Goal: Transaction & Acquisition: Purchase product/service

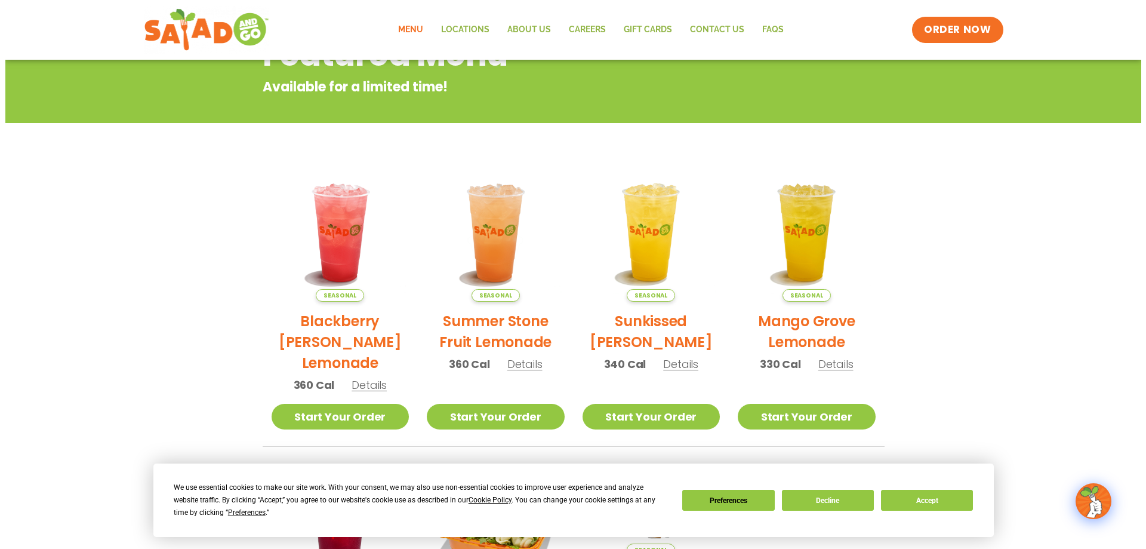
scroll to position [179, 0]
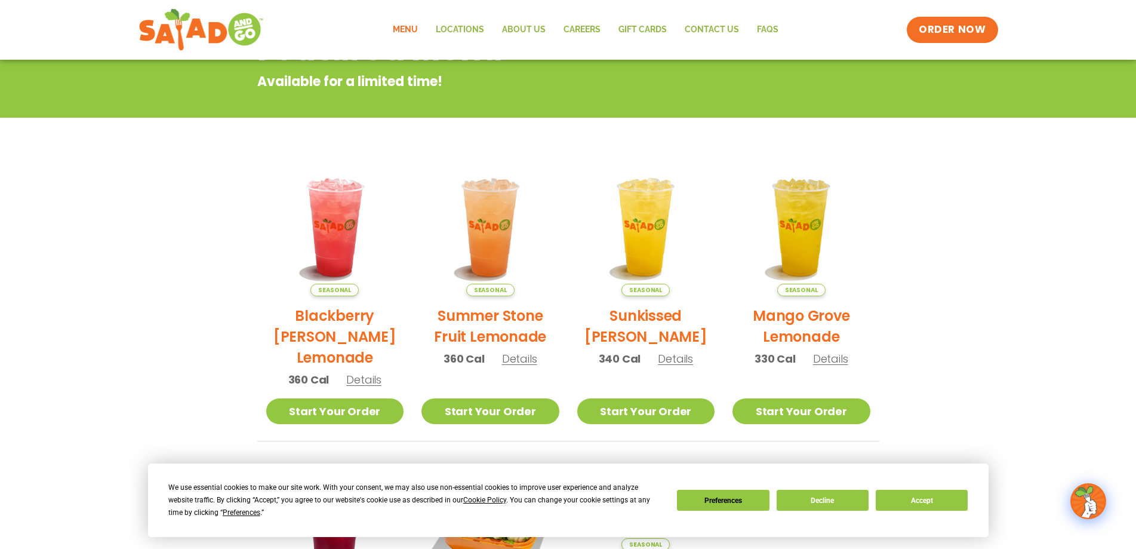
click at [679, 358] on span "Details" at bounding box center [675, 358] width 35 height 15
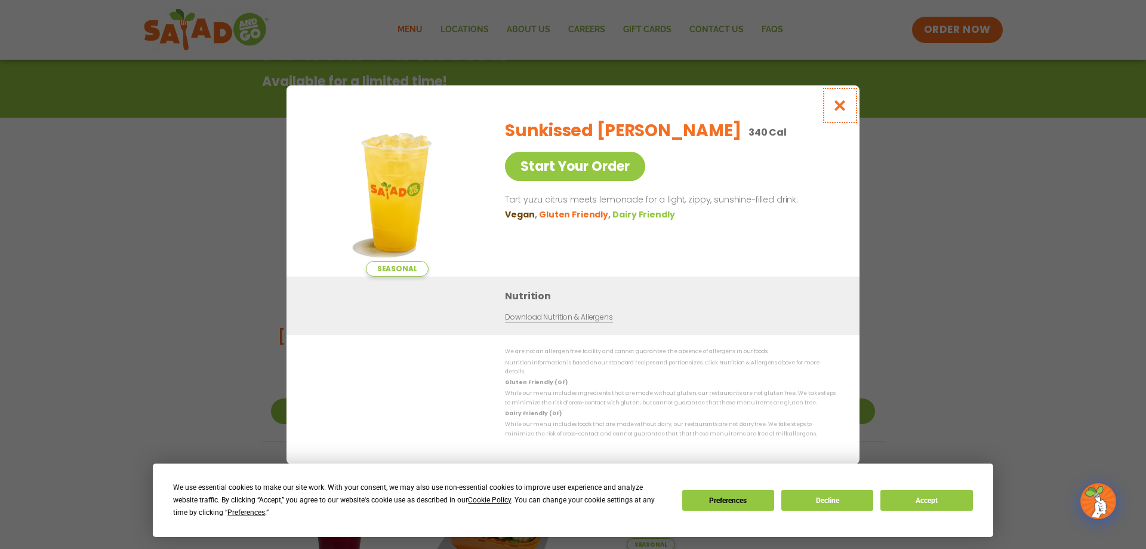
click at [835, 112] on icon "Close modal" at bounding box center [840, 105] width 15 height 13
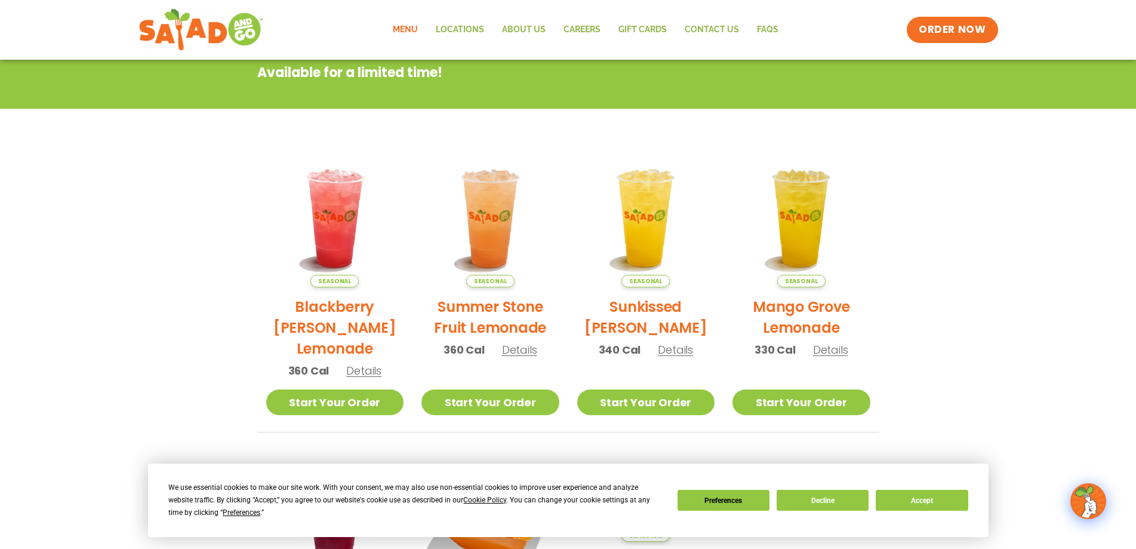
scroll to position [192, 0]
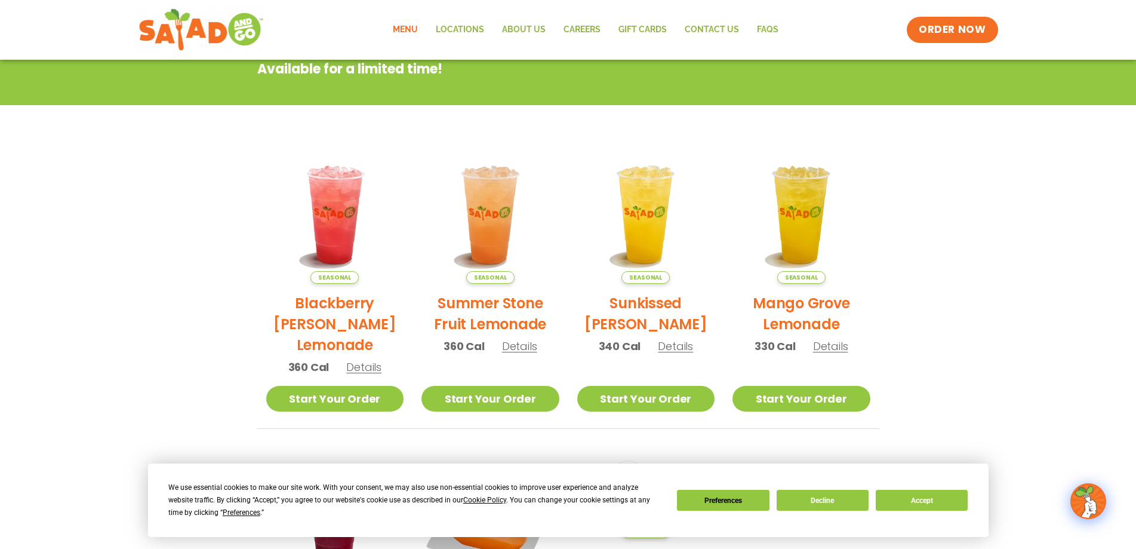
click at [361, 365] on span "Details" at bounding box center [363, 366] width 35 height 15
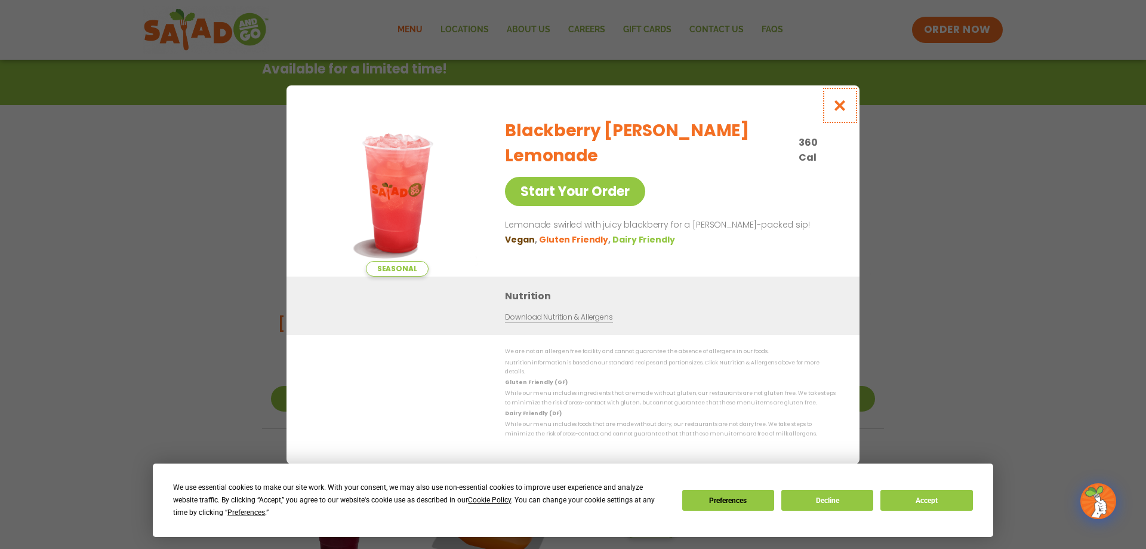
click at [833, 110] on icon "Close modal" at bounding box center [840, 105] width 15 height 13
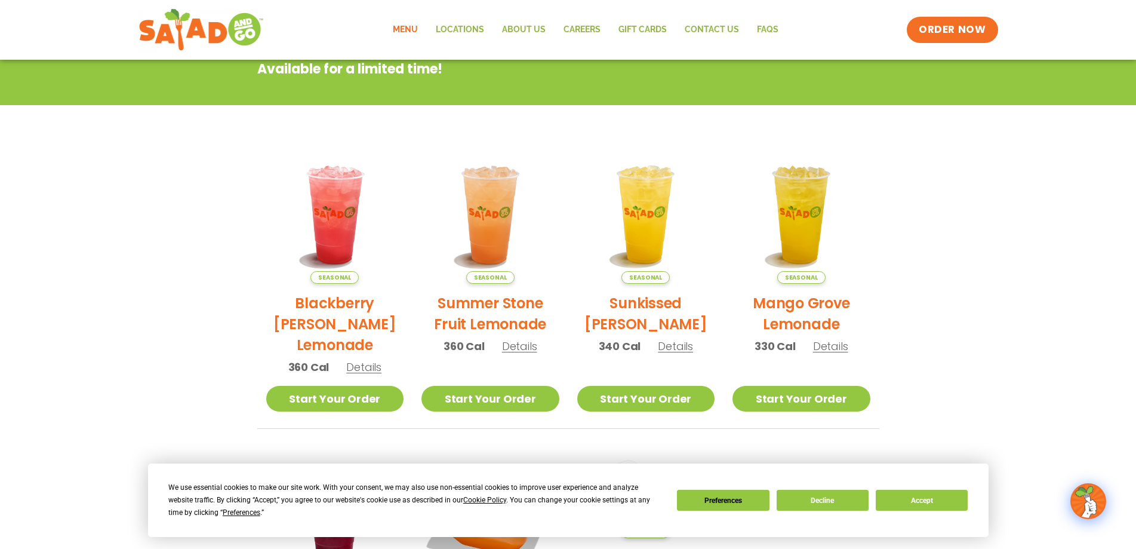
click at [826, 344] on span "Details" at bounding box center [830, 346] width 35 height 15
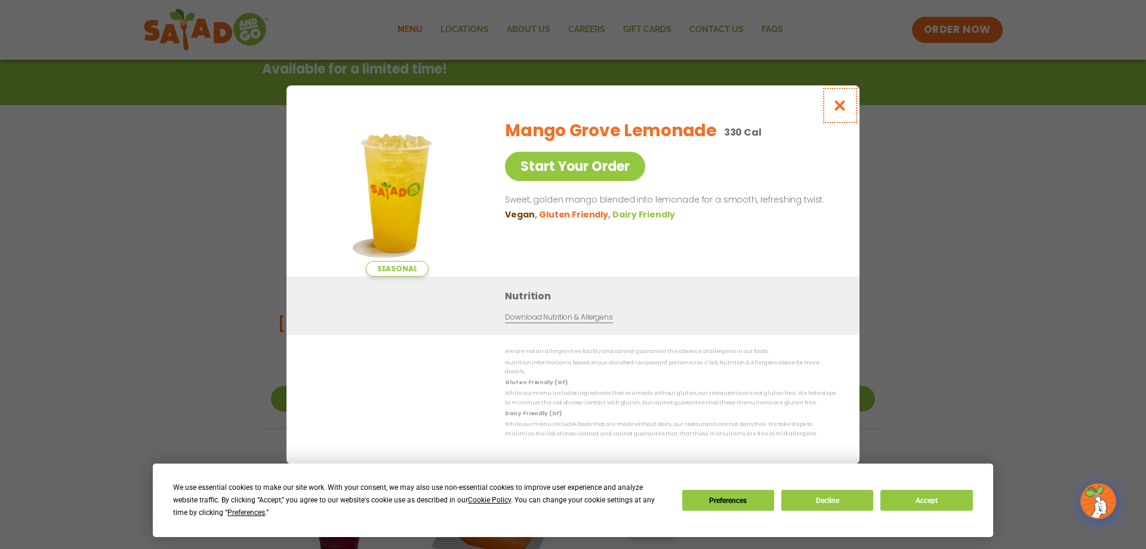
click at [841, 109] on icon "Close modal" at bounding box center [840, 105] width 15 height 13
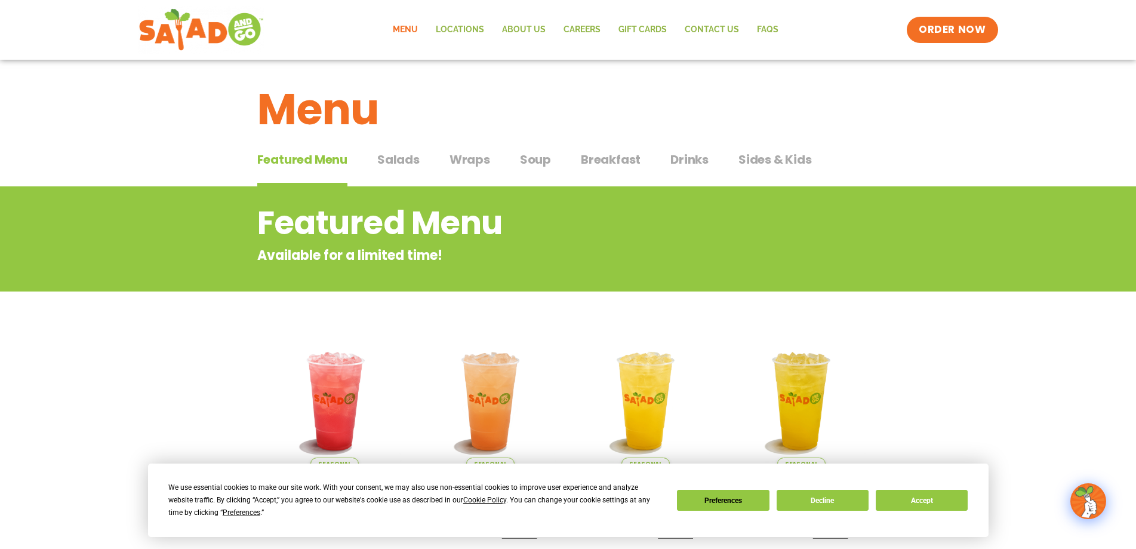
scroll to position [0, 0]
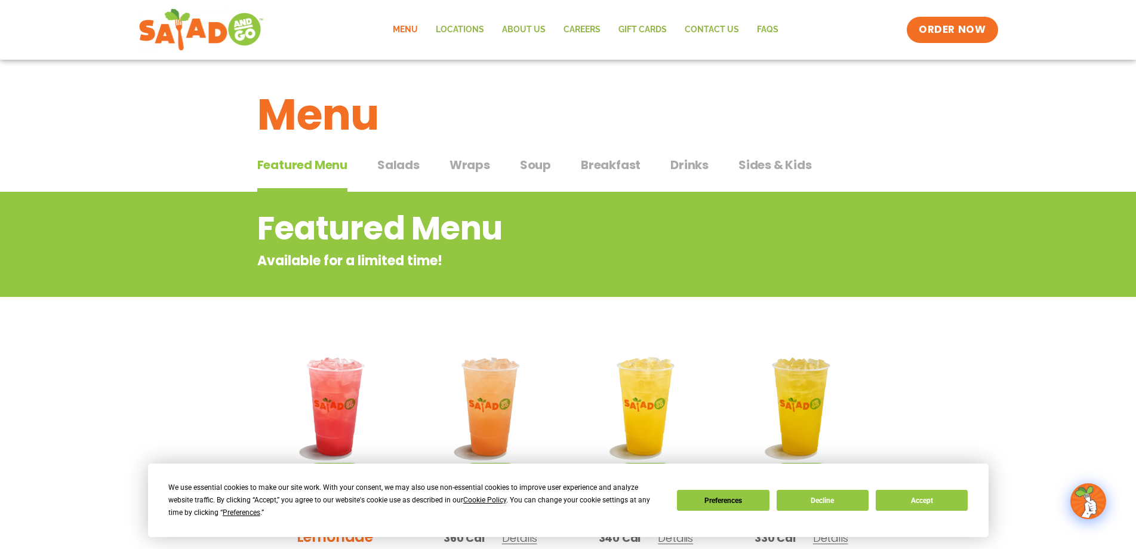
click at [539, 165] on span "Soup" at bounding box center [535, 165] width 31 height 18
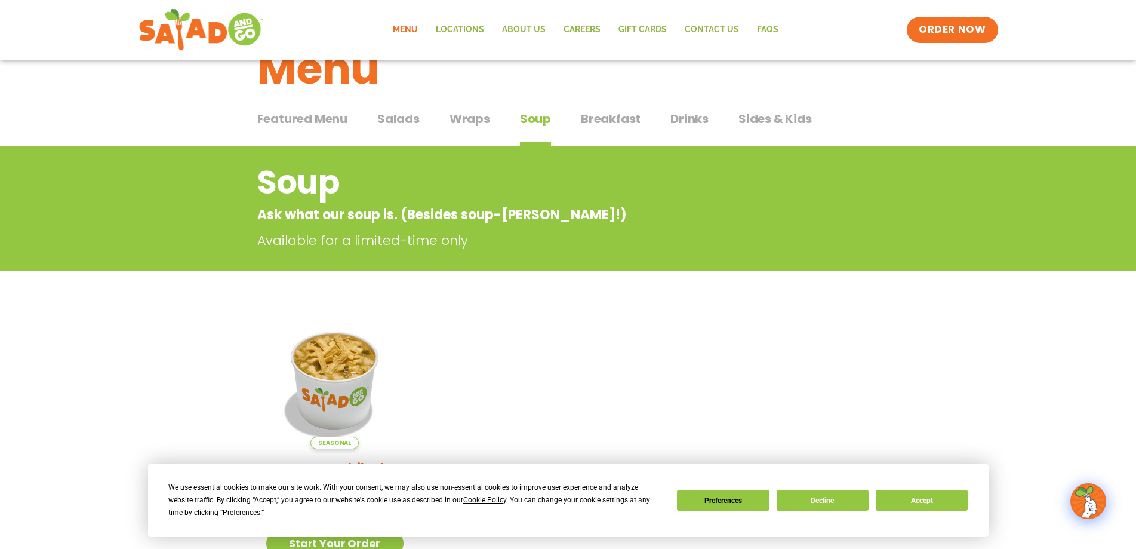
scroll to position [35, 0]
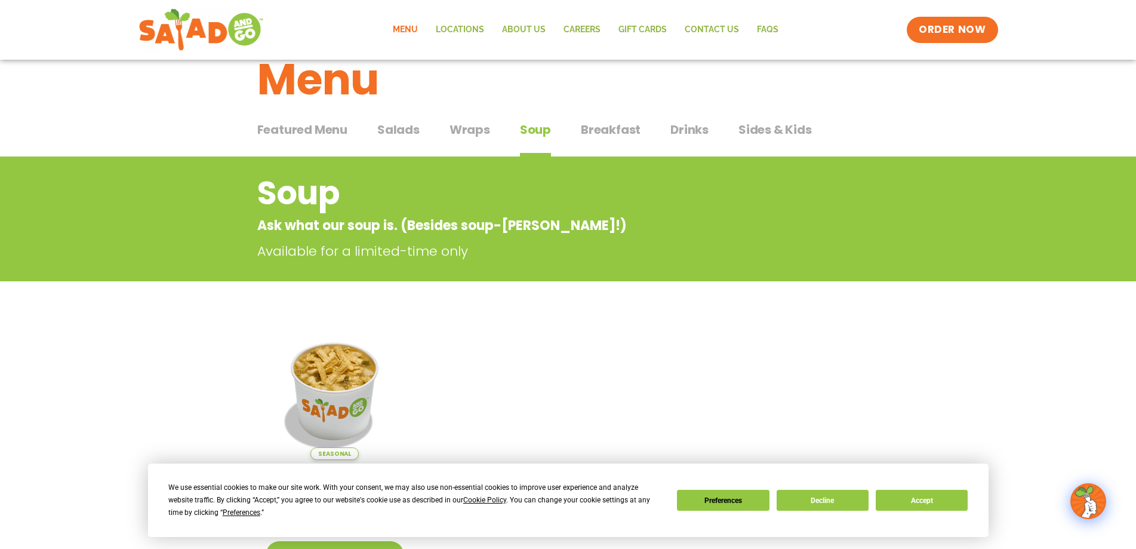
click at [395, 129] on span "Salads" at bounding box center [398, 130] width 42 height 18
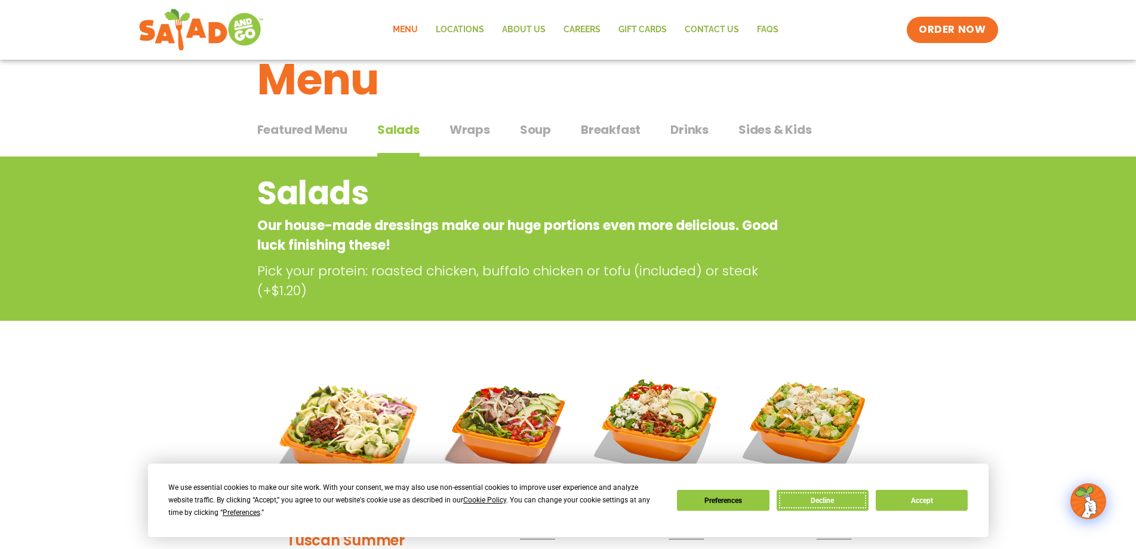
click at [837, 496] on button "Decline" at bounding box center [823, 500] width 92 height 21
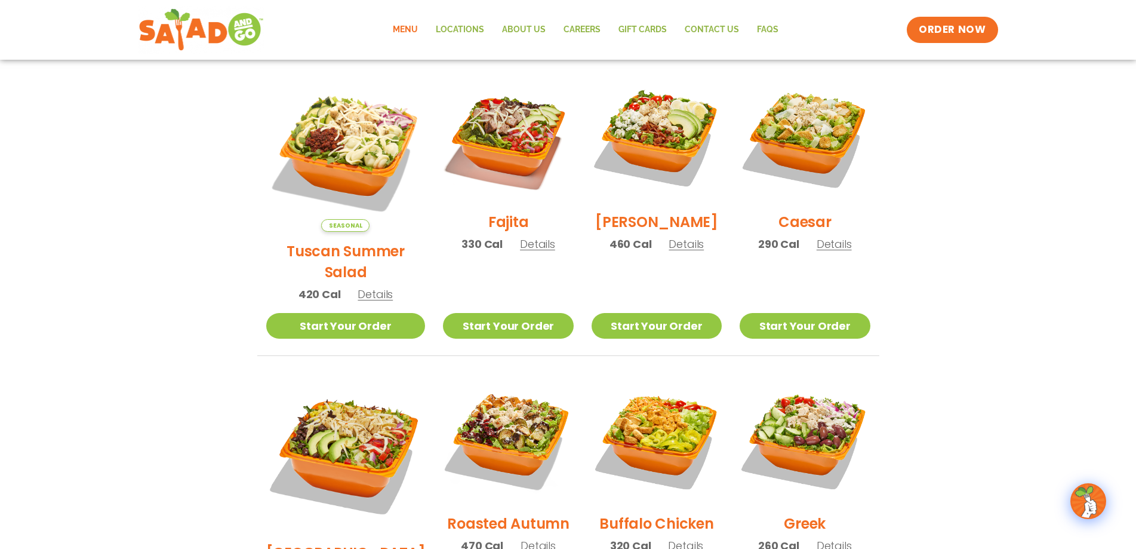
scroll to position [334, 0]
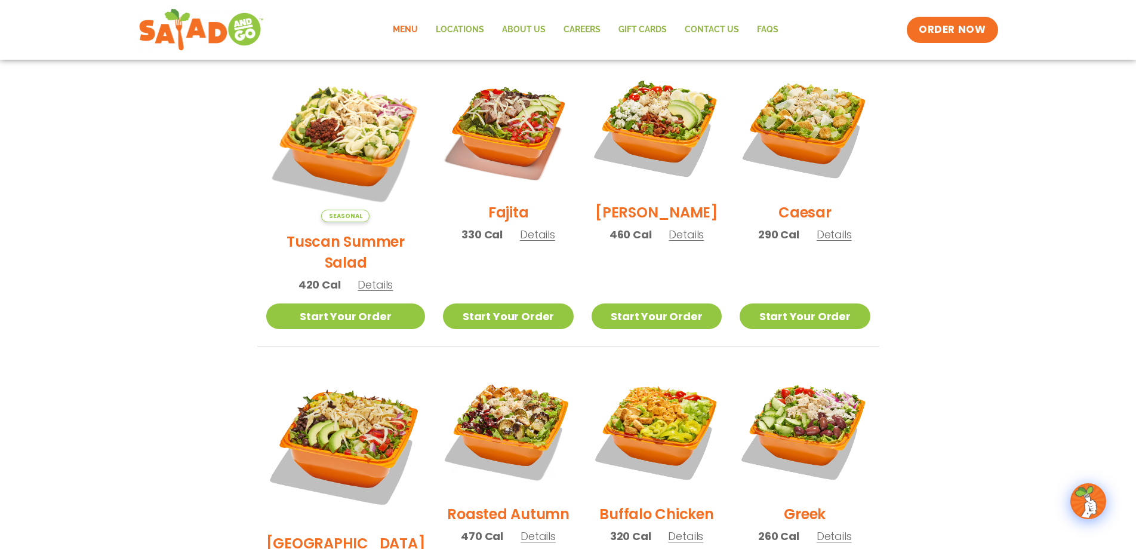
click at [368, 277] on span "Details" at bounding box center [375, 284] width 35 height 15
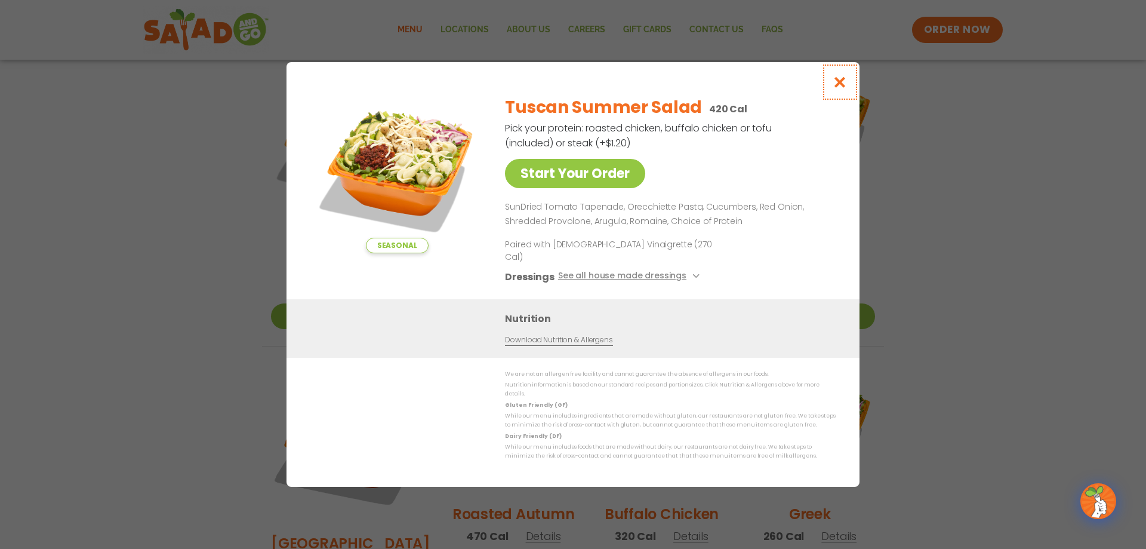
click at [841, 88] on icon "Close modal" at bounding box center [840, 82] width 15 height 13
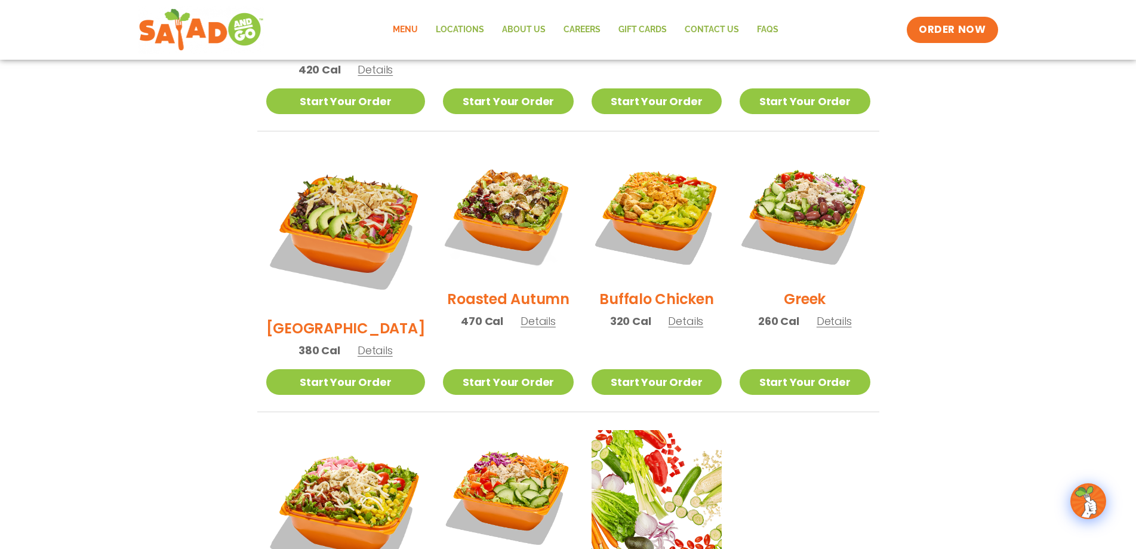
scroll to position [513, 0]
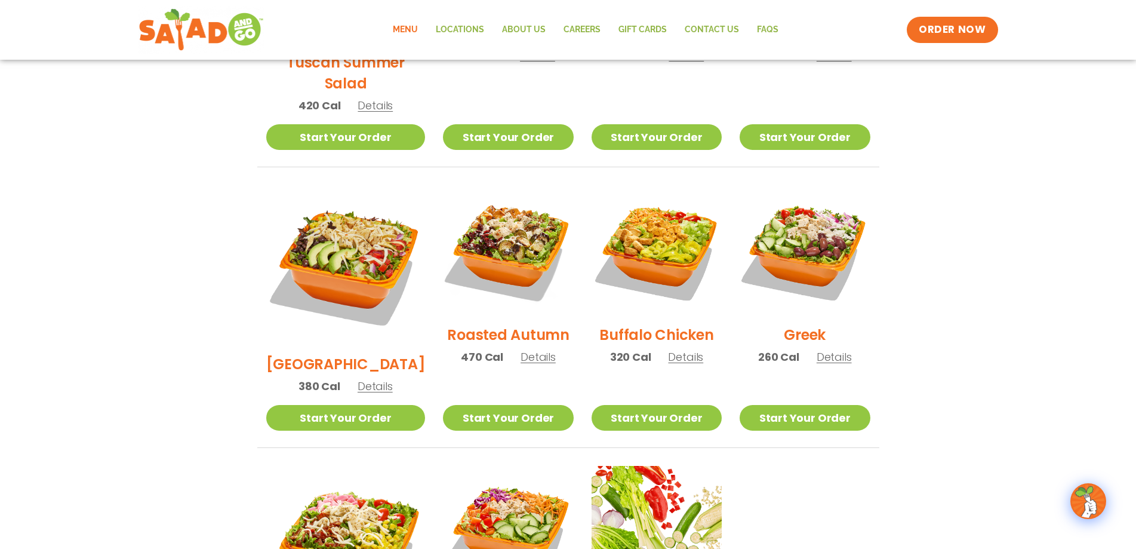
click at [173, 321] on section "Salads Our house-made dressings make our huge portions even more delicious. Goo…" at bounding box center [568, 204] width 1136 height 1050
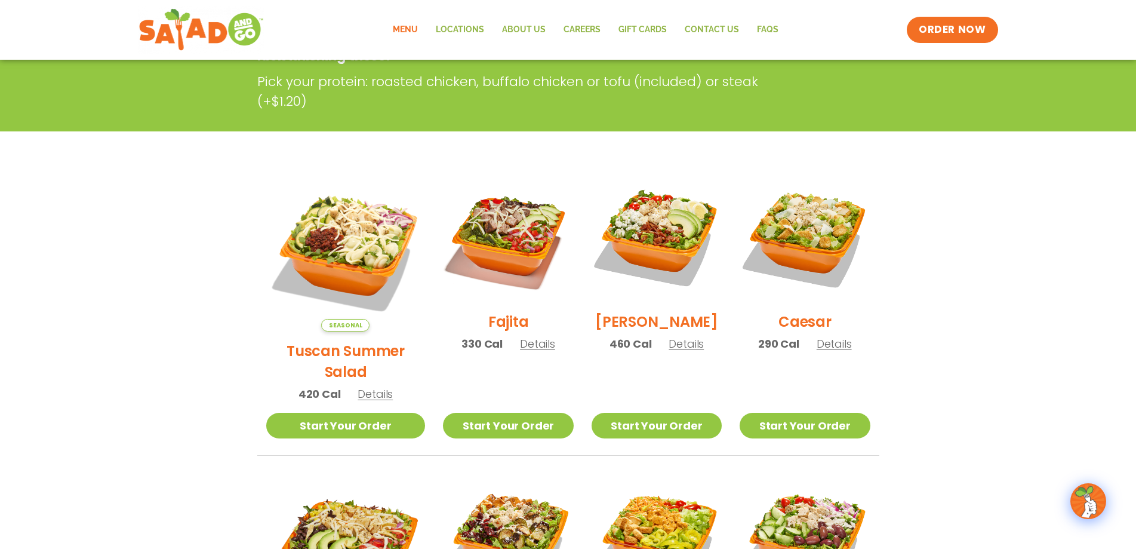
scroll to position [214, 0]
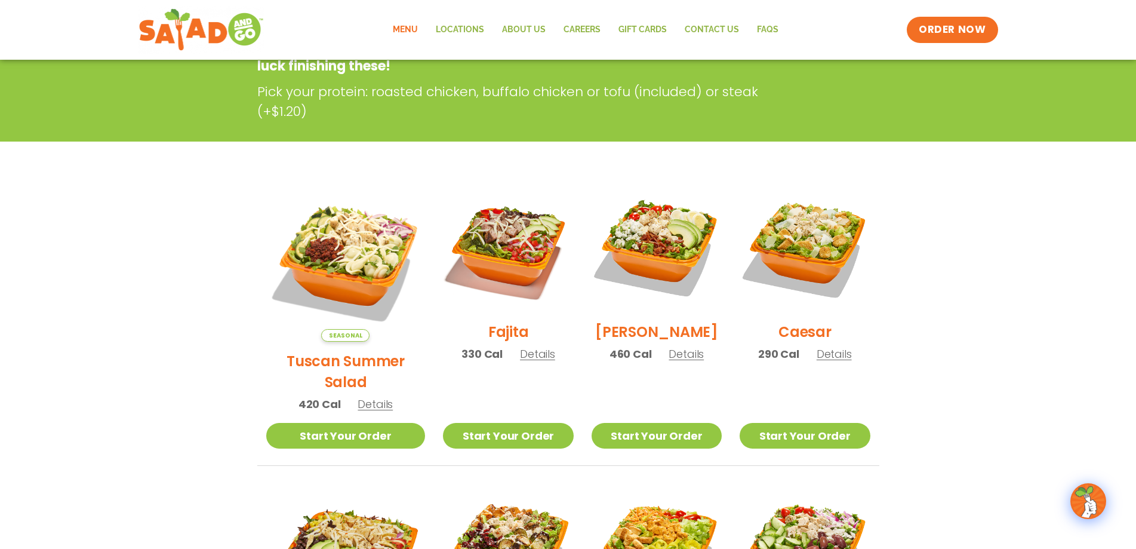
click at [682, 358] on span "Details" at bounding box center [686, 353] width 35 height 15
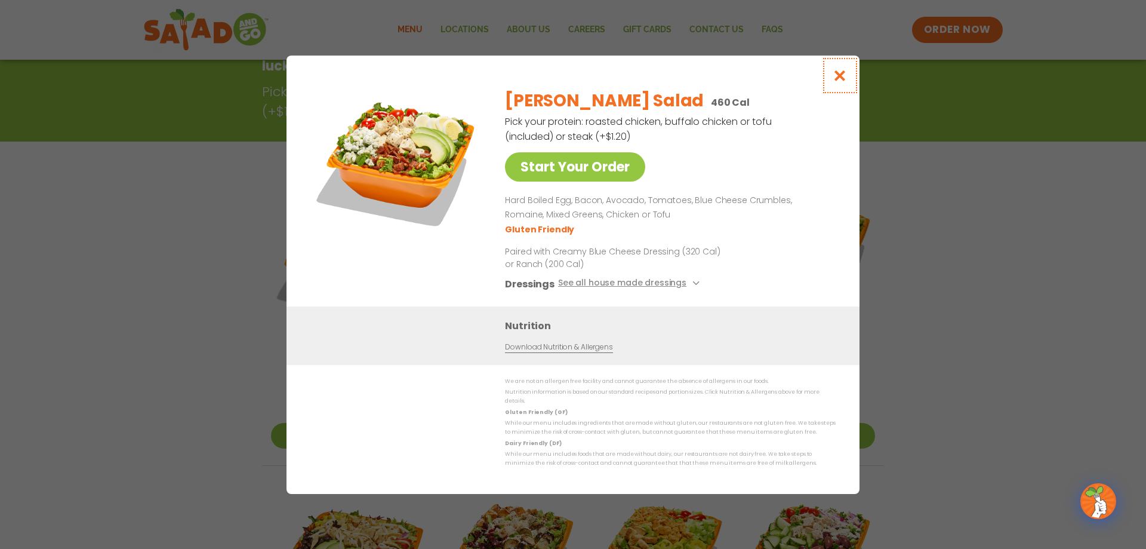
click at [845, 81] on button "Close modal" at bounding box center [840, 76] width 39 height 40
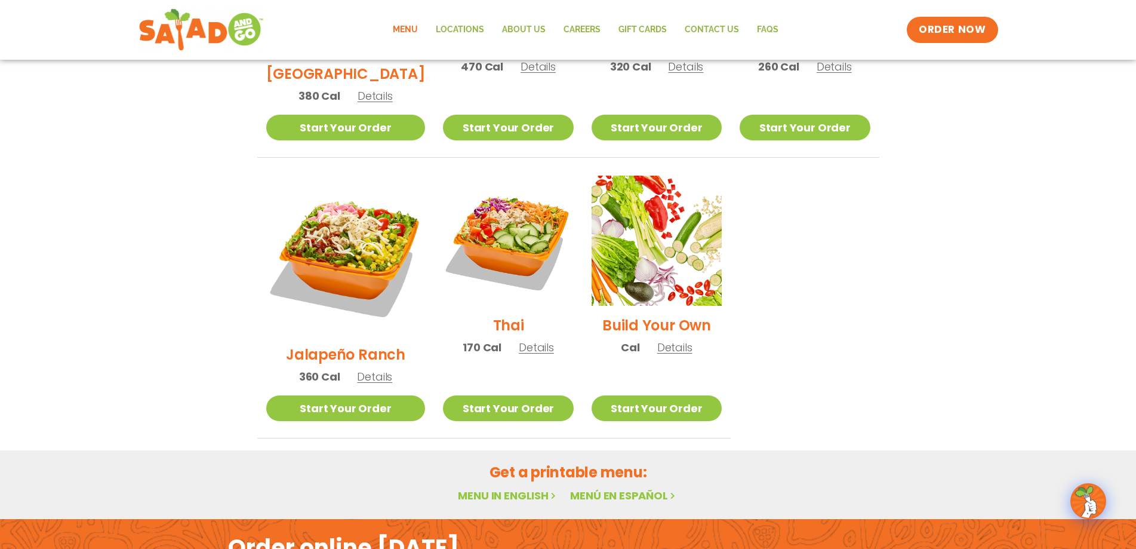
scroll to position [811, 0]
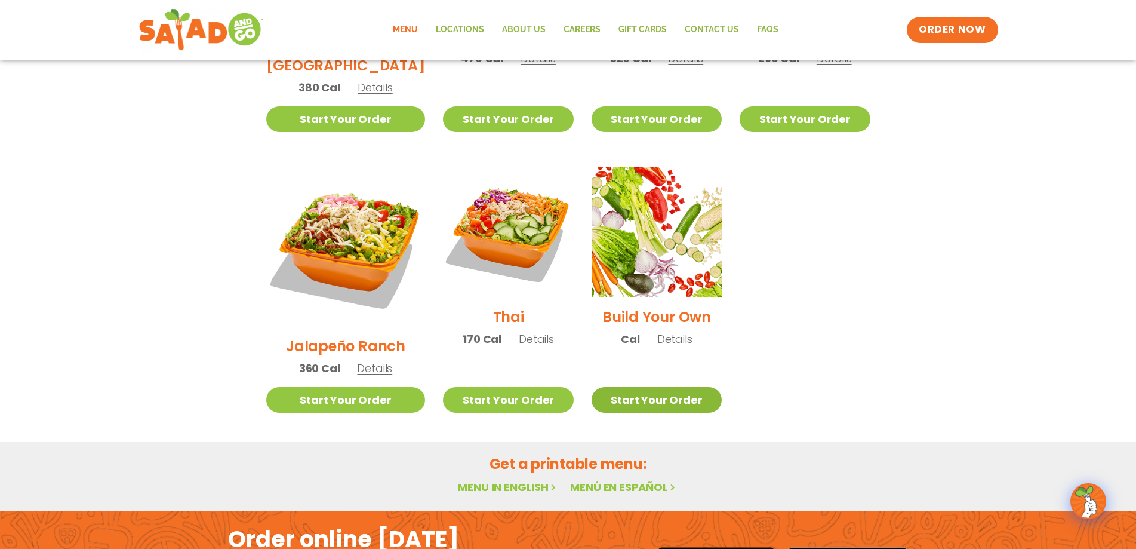
click at [642, 387] on link "Start Your Order" at bounding box center [657, 400] width 130 height 26
